Goal: Task Accomplishment & Management: Manage account settings

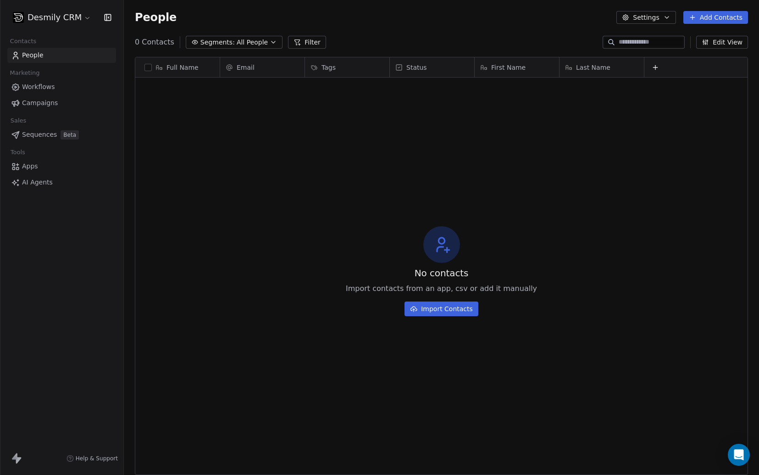
scroll to position [418, 635]
click at [42, 18] on html "Desmily CRM Contacts People Marketing Workflows Campaigns Sales Sequences Beta …" at bounding box center [379, 237] width 759 height 475
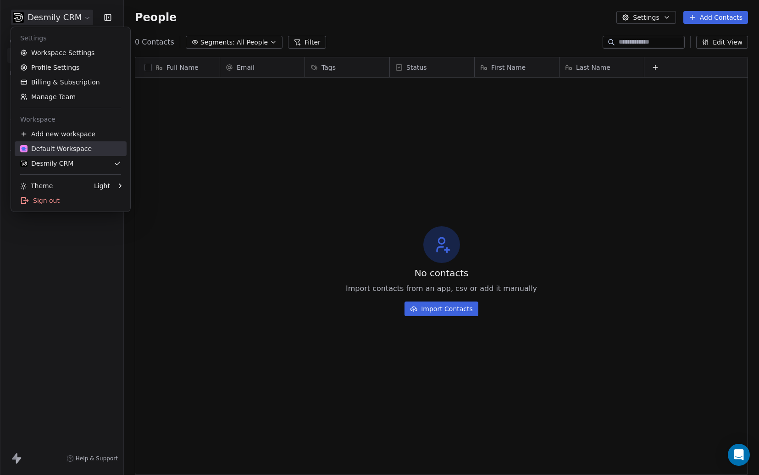
click at [44, 145] on div "Default Workspace" at bounding box center [56, 148] width 72 height 9
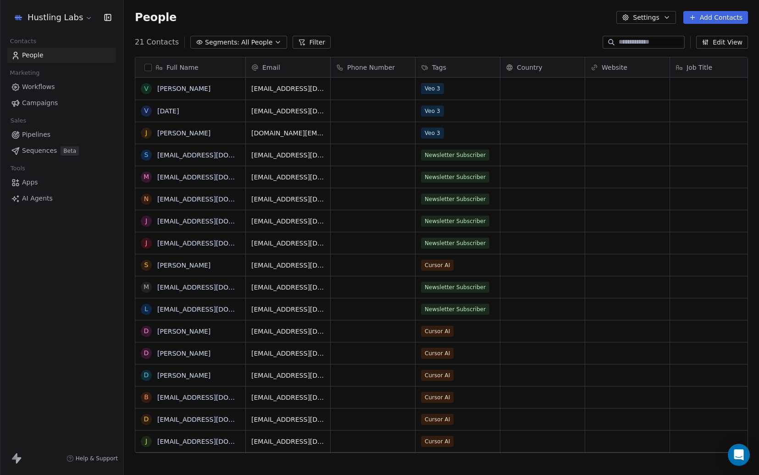
scroll to position [418, 635]
click at [147, 133] on button "grid" at bounding box center [146, 132] width 7 height 7
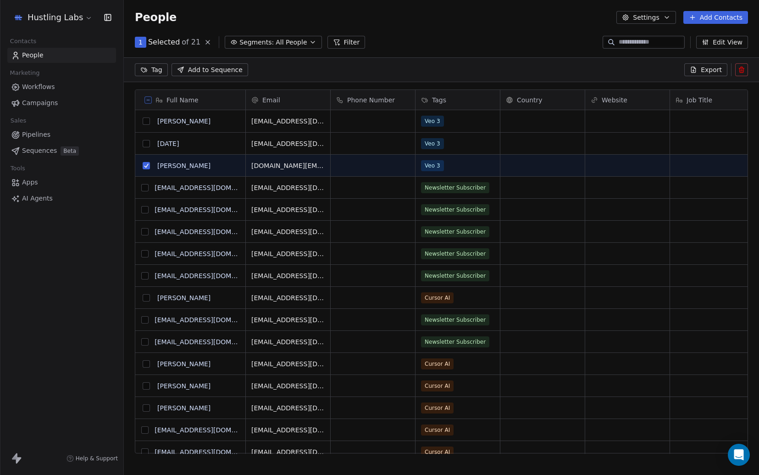
scroll to position [386, 635]
click at [741, 70] on icon at bounding box center [741, 70] width 0 height 2
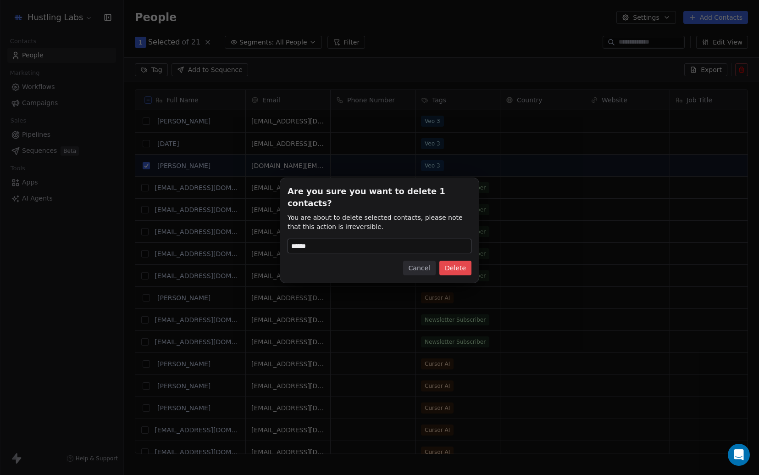
type input "******"
click at [462, 266] on button "Delete" at bounding box center [455, 268] width 32 height 15
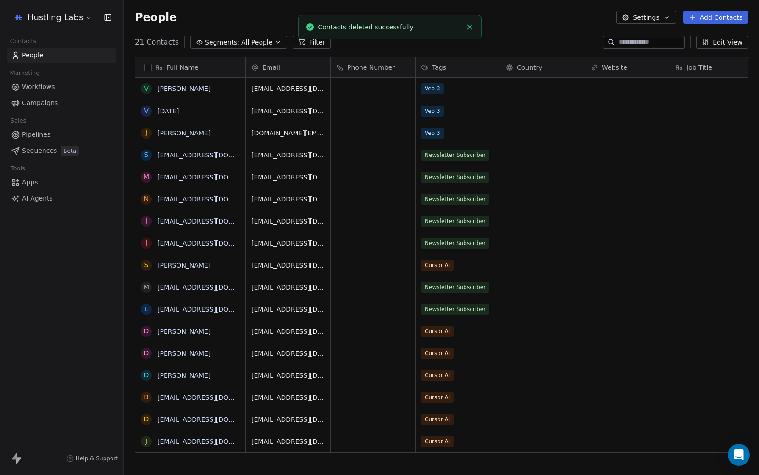
scroll to position [418, 635]
